Goal: Task Accomplishment & Management: Manage account settings

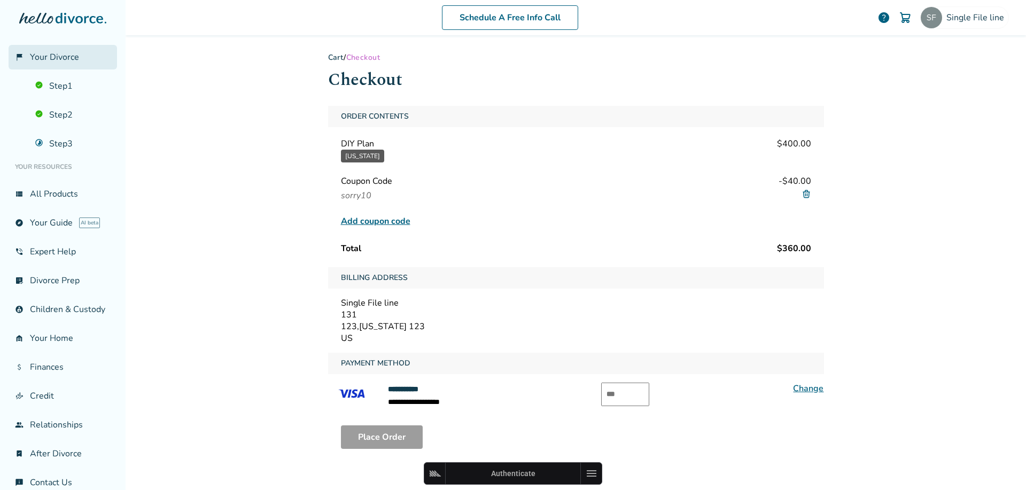
click at [65, 65] on link "flag_2 Your Divorce" at bounding box center [63, 57] width 109 height 25
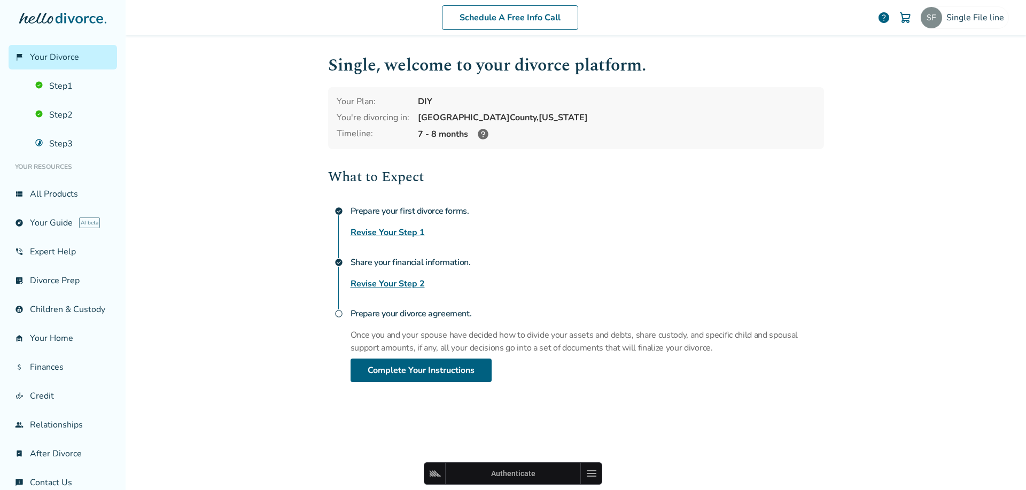
click at [478, 135] on icon at bounding box center [483, 134] width 11 height 11
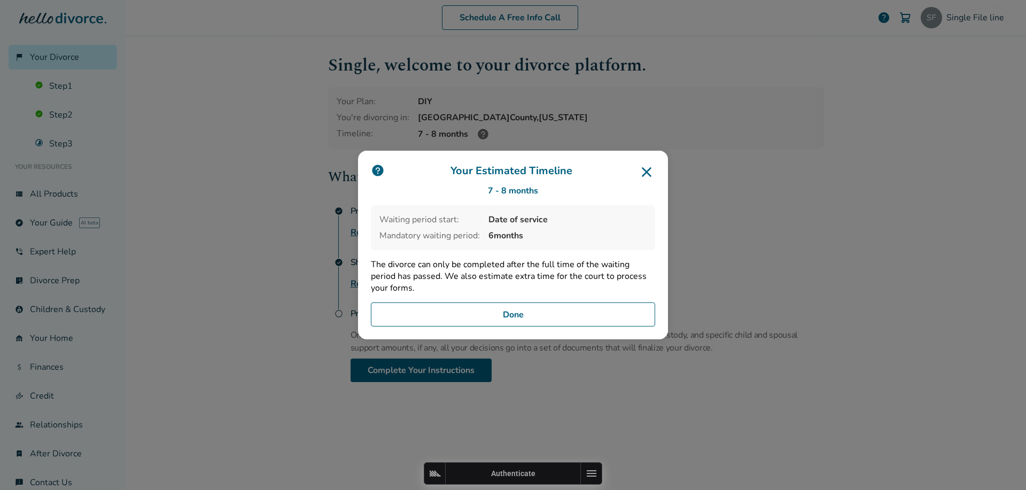
click at [639, 173] on icon at bounding box center [646, 172] width 17 height 17
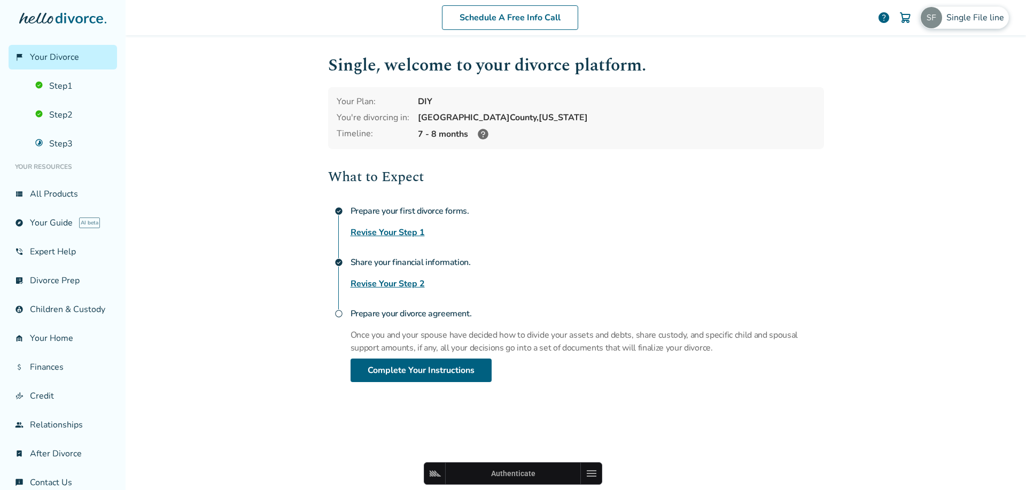
click at [953, 11] on div "Single File line" at bounding box center [965, 17] width 89 height 22
click at [273, 120] on div "Schedule A Free Info Call Single File line help Schedule A Free Call Single Fil…" at bounding box center [576, 245] width 901 height 490
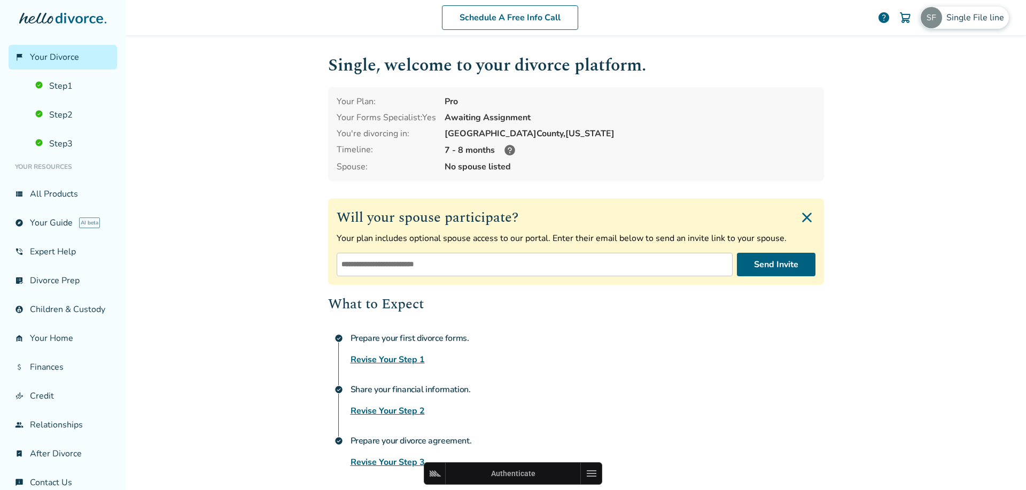
click at [952, 21] on span "Single File line" at bounding box center [978, 18] width 62 height 12
click at [878, 169] on button "Sign Out" at bounding box center [887, 177] width 41 height 16
